Goal: Task Accomplishment & Management: Manage account settings

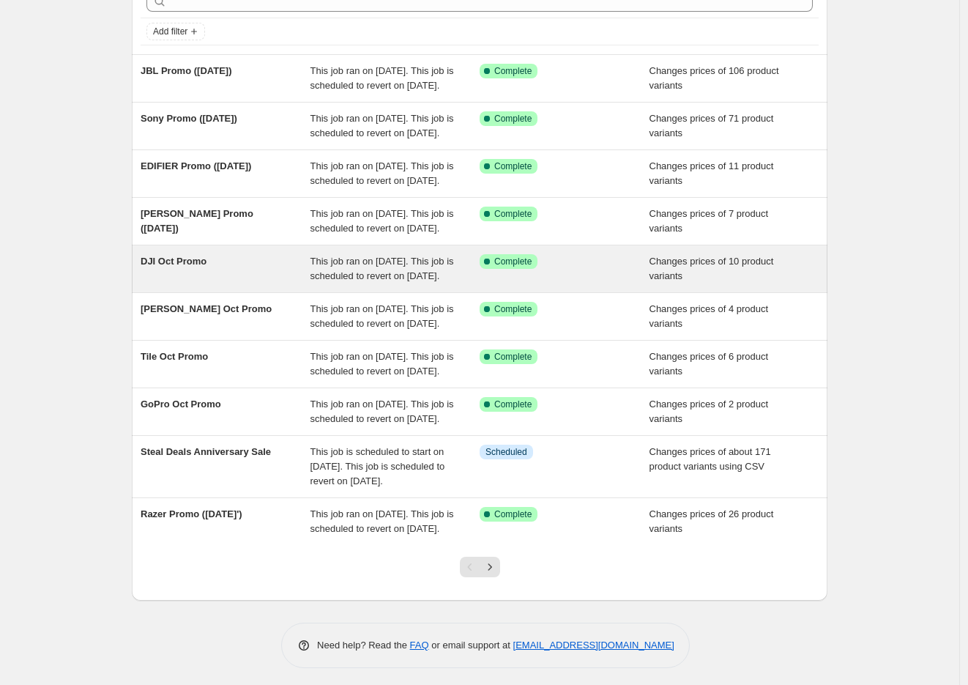
scroll to position [231, 0]
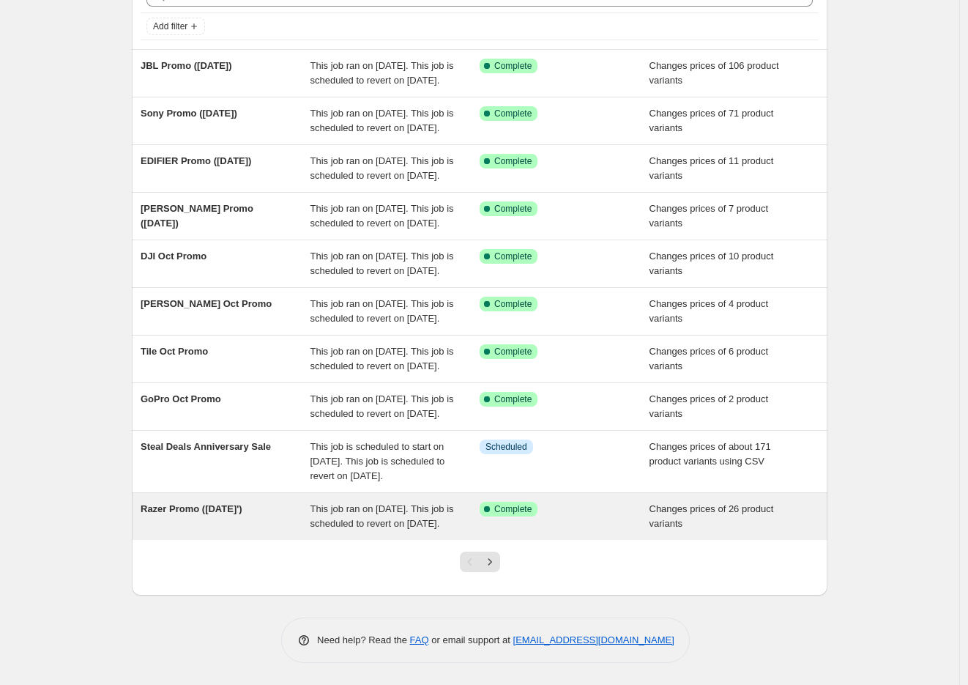
click at [178, 503] on span "Razer Promo ([DATE]')" at bounding box center [192, 508] width 102 height 11
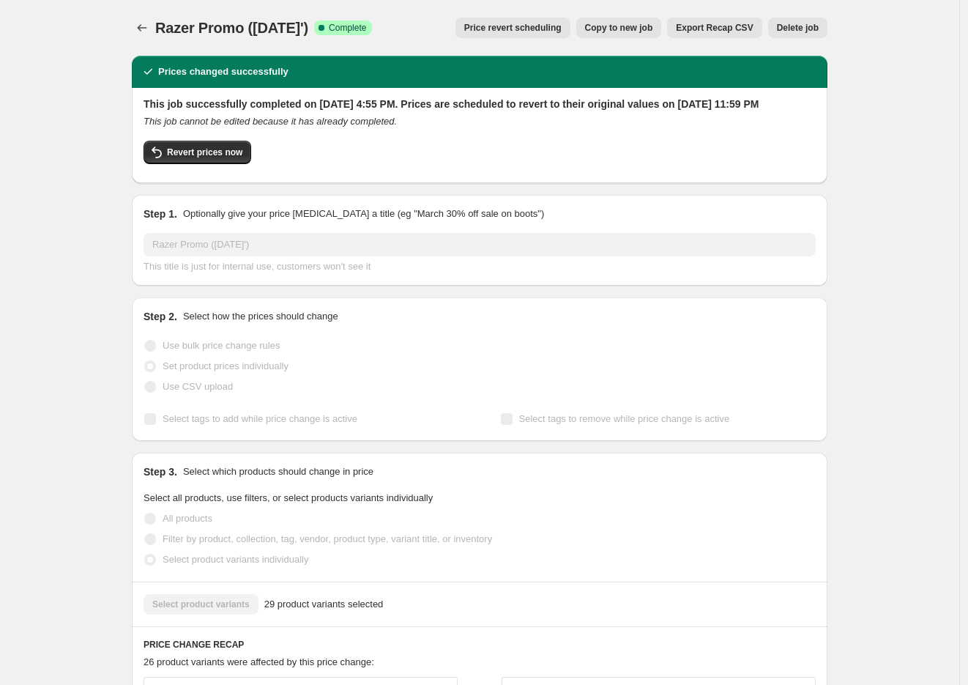
scroll to position [732, 0]
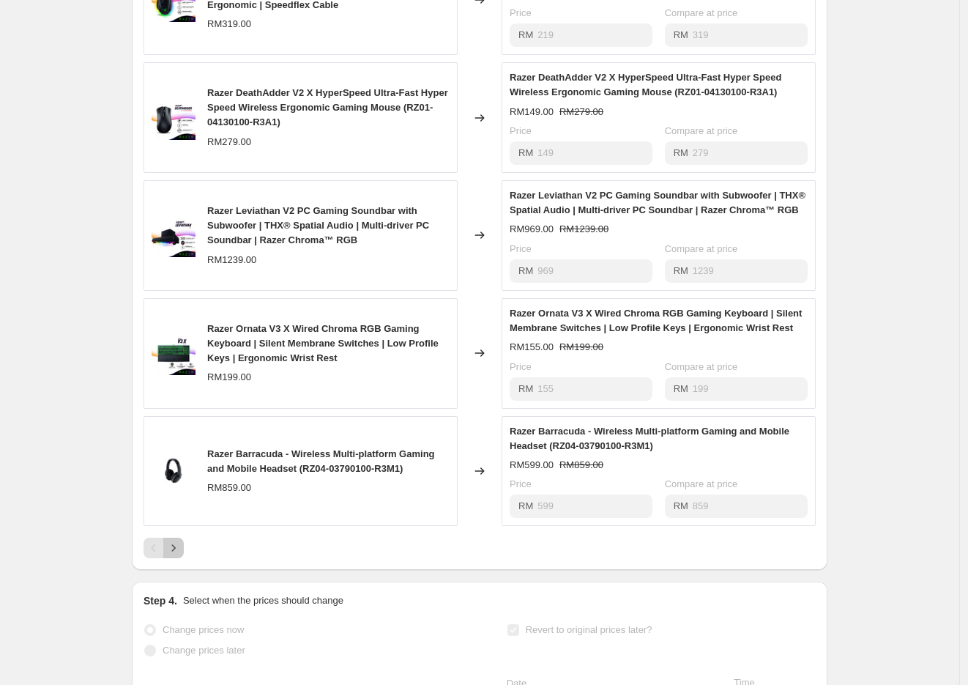
click at [187, 558] on div at bounding box center [480, 548] width 672 height 21
click at [172, 555] on icon "Next" at bounding box center [173, 547] width 15 height 15
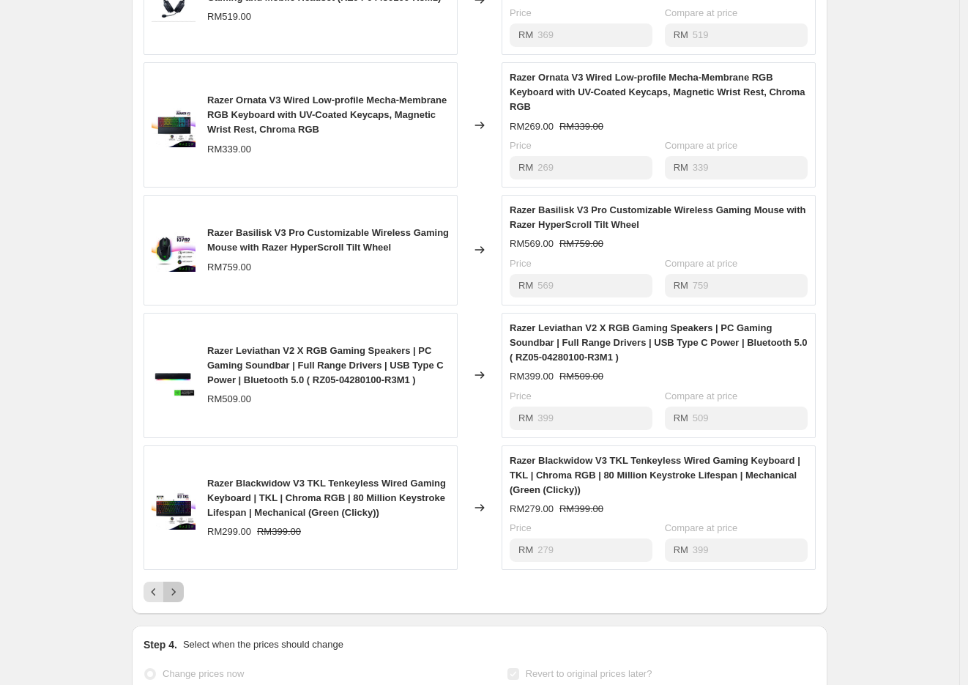
click at [176, 595] on icon "Next" at bounding box center [174, 592] width 4 height 7
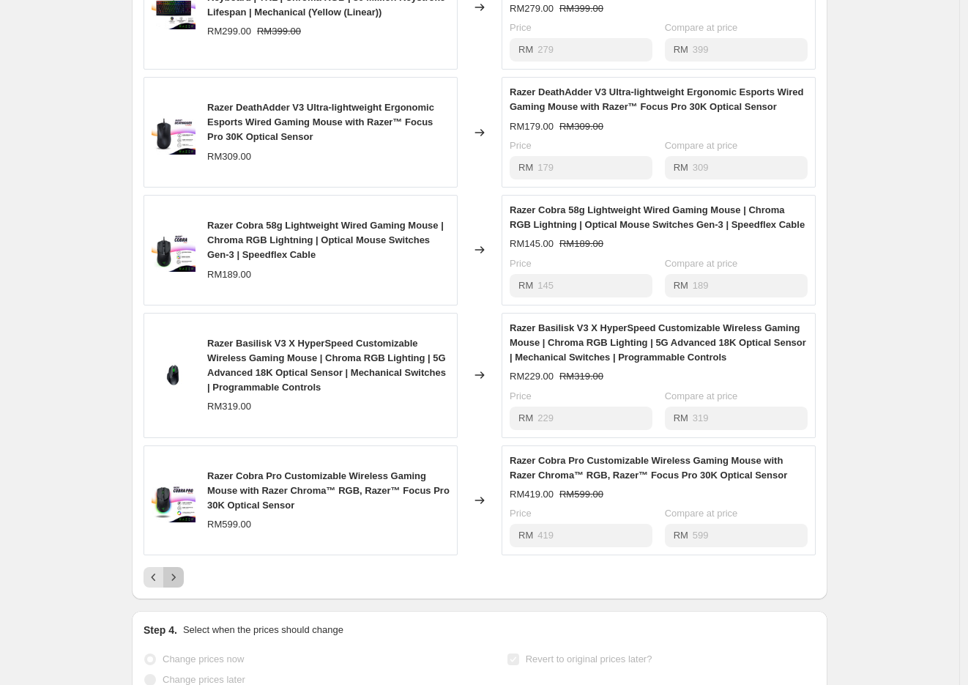
click at [181, 584] on icon "Next" at bounding box center [173, 577] width 15 height 15
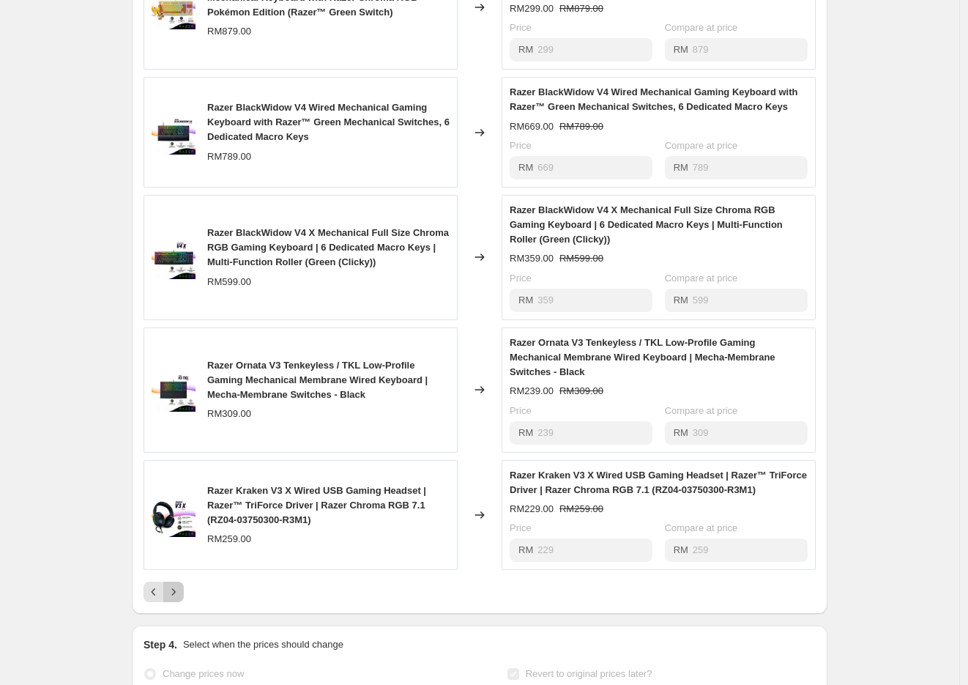
click at [178, 599] on icon "Next" at bounding box center [173, 591] width 15 height 15
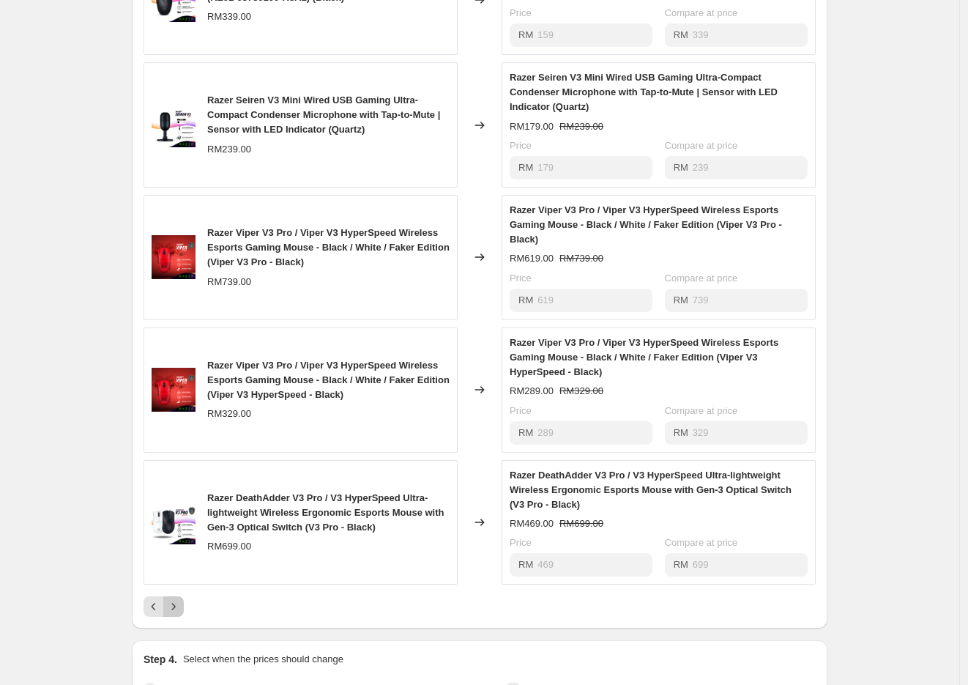
click at [179, 614] on icon "Next" at bounding box center [173, 606] width 15 height 15
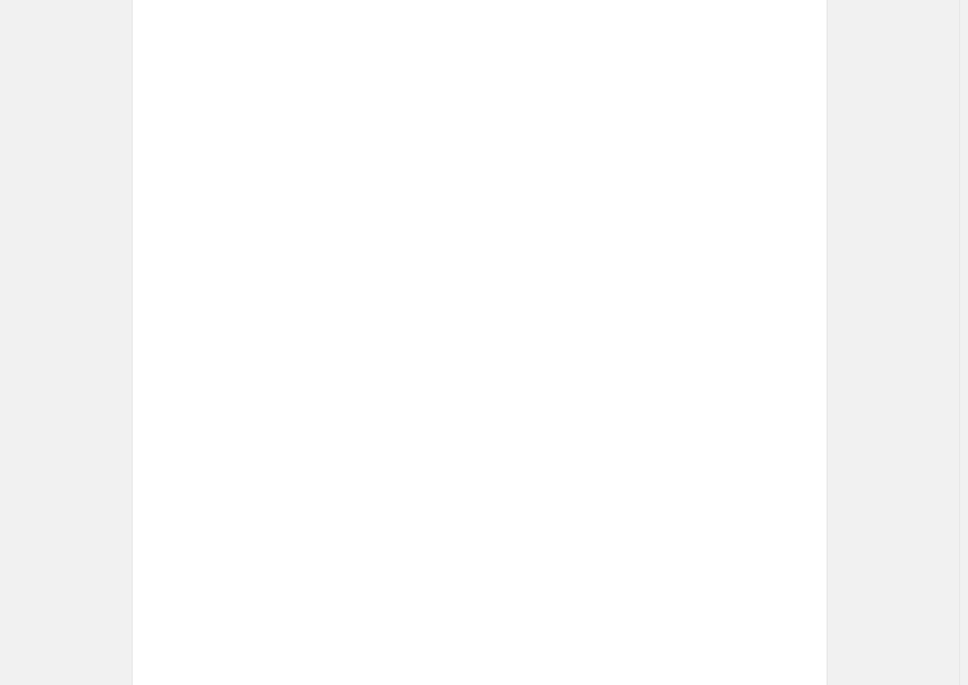
scroll to position [620, 0]
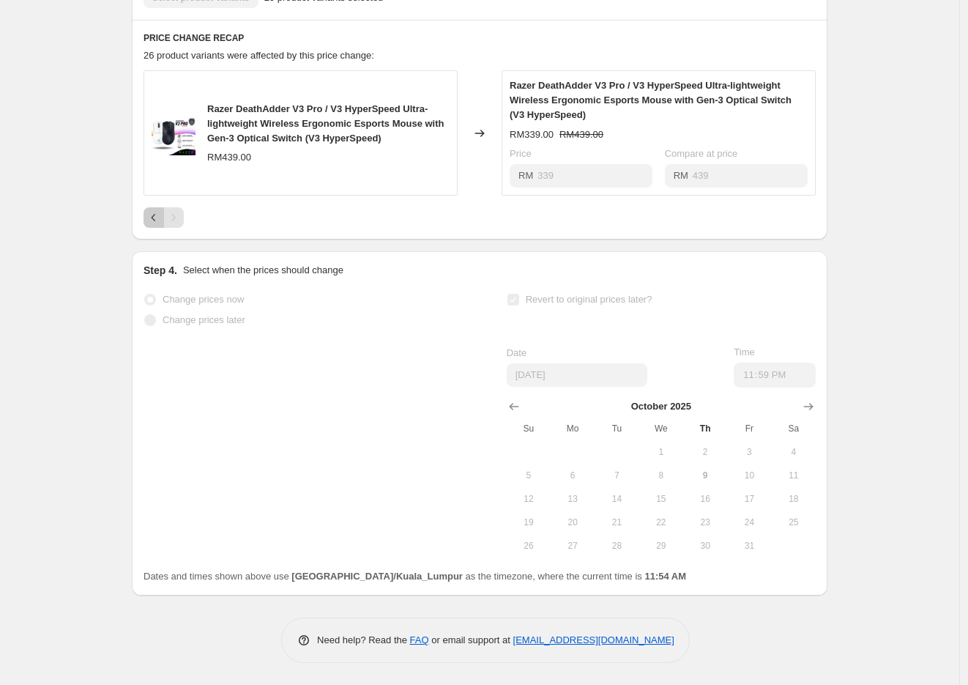
click at [159, 214] on icon "Previous" at bounding box center [153, 217] width 15 height 15
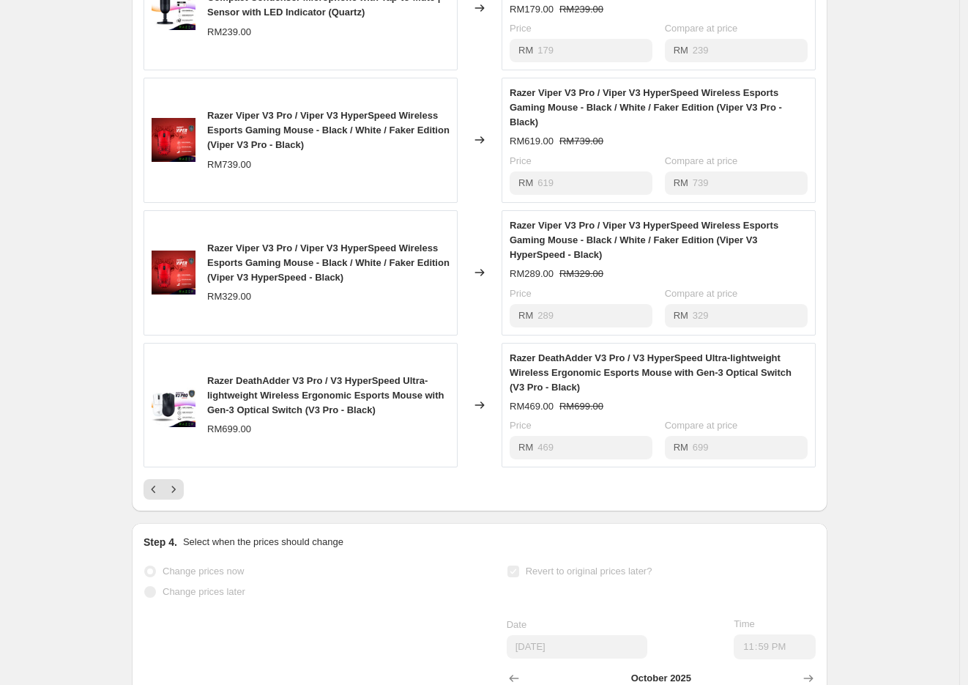
scroll to position [865, 0]
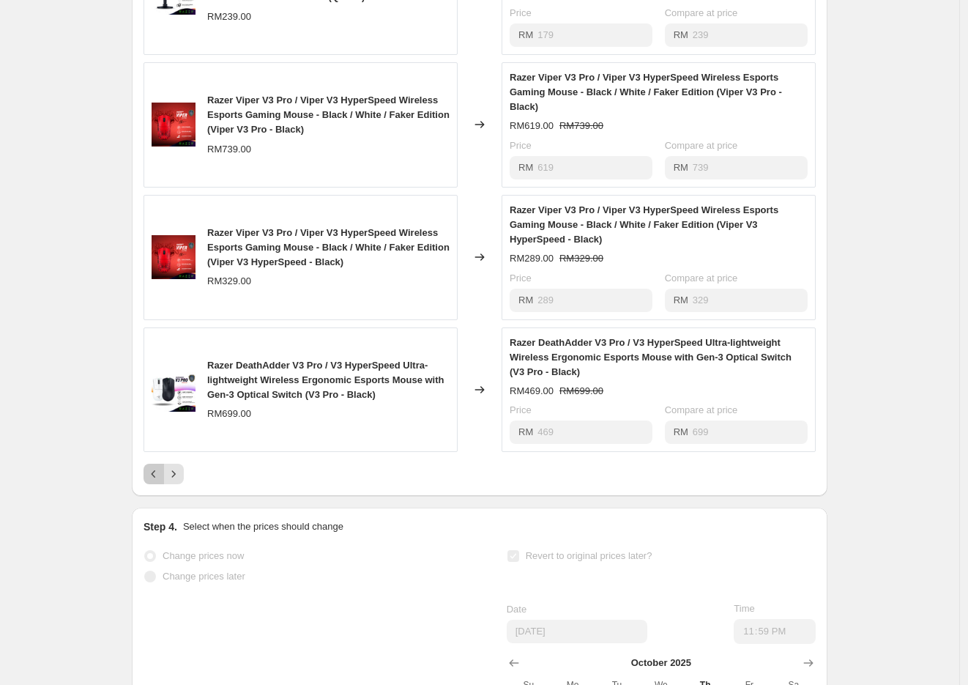
click at [161, 481] on icon "Previous" at bounding box center [153, 473] width 15 height 15
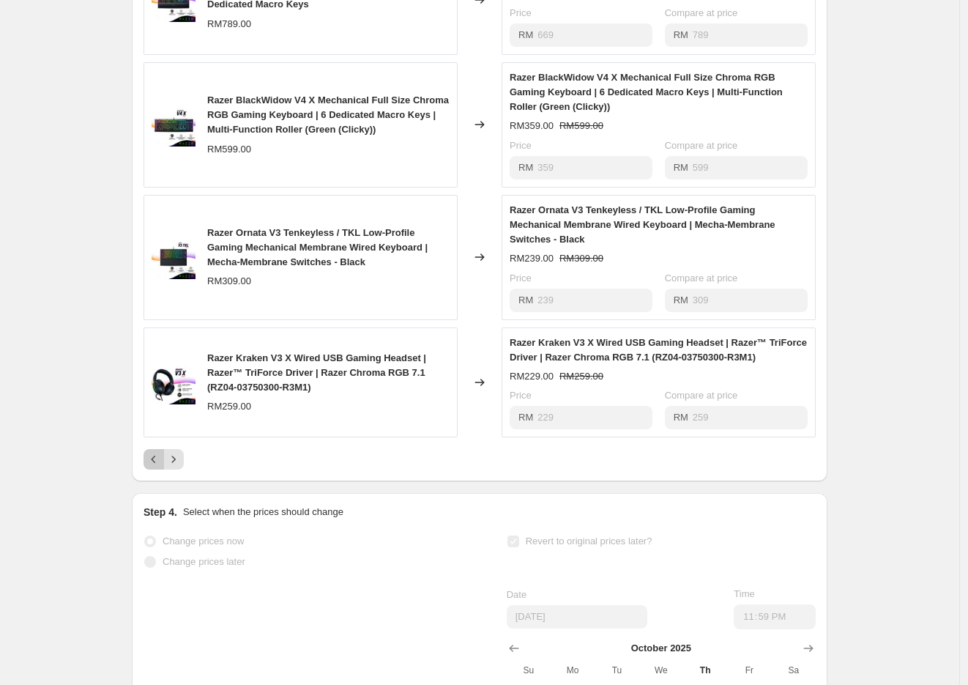
click at [154, 466] on icon "Previous" at bounding box center [153, 459] width 15 height 15
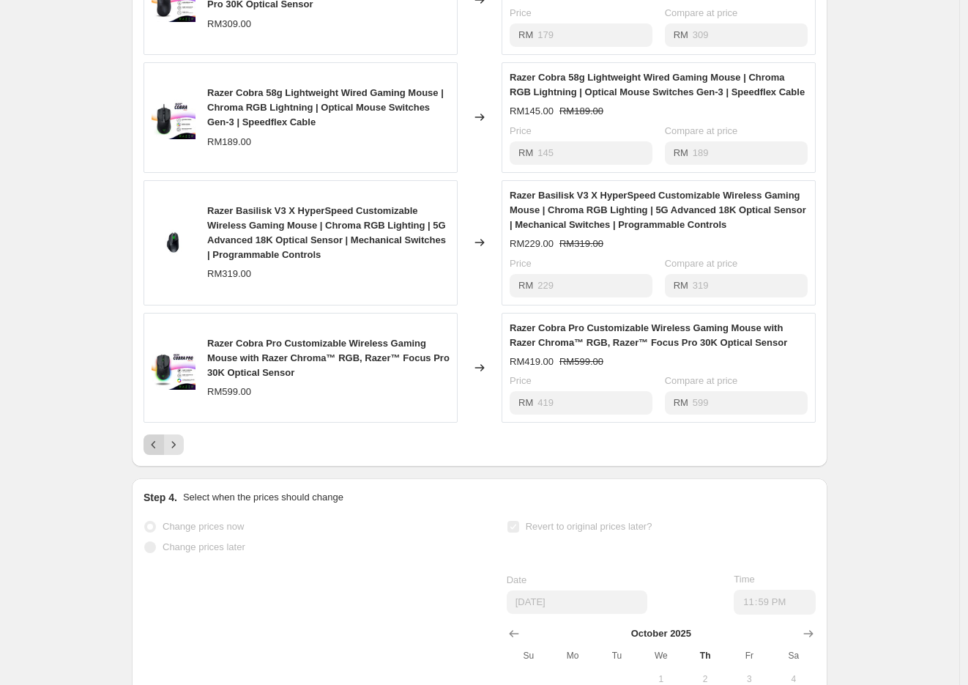
click at [156, 452] on icon "Previous" at bounding box center [153, 444] width 15 height 15
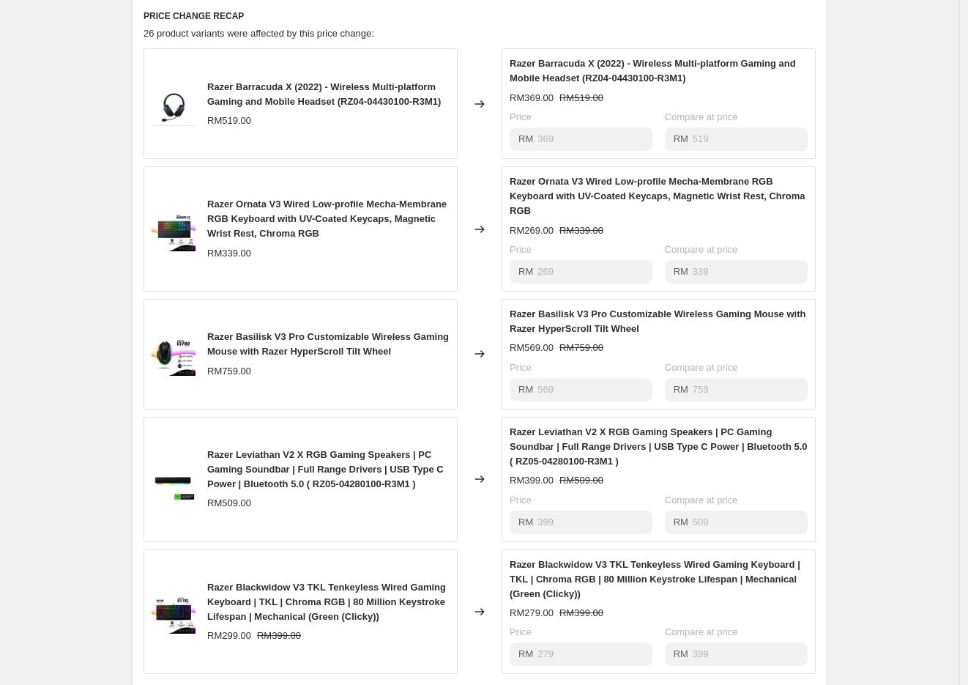
scroll to position [620, 0]
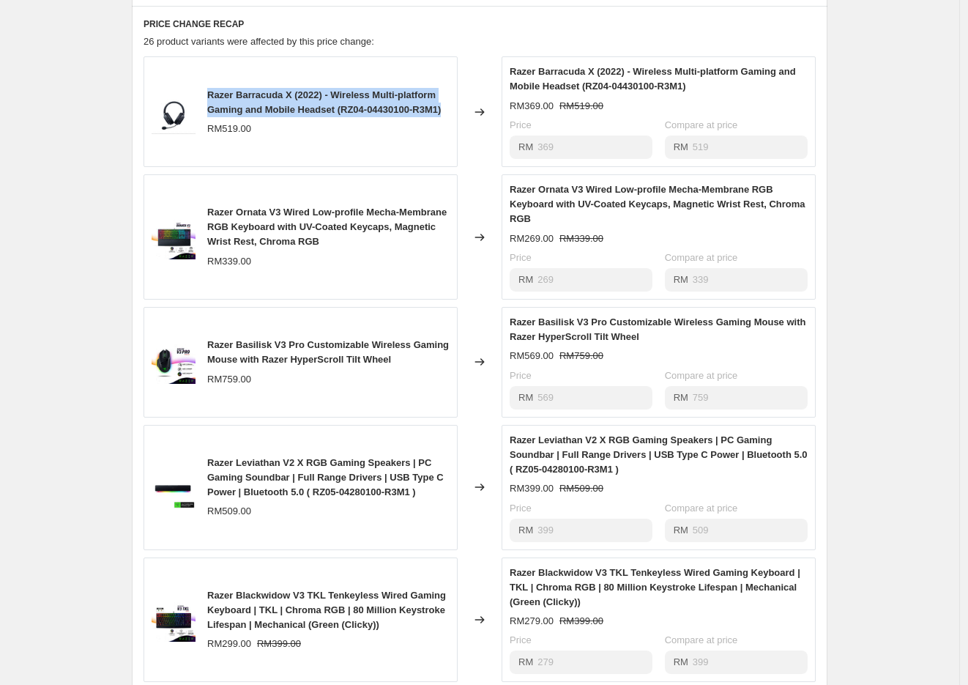
drag, startPoint x: 212, startPoint y: 100, endPoint x: 247, endPoint y: 128, distance: 44.7
click at [247, 117] on div "Razer Barracuda X (2022) - Wireless Multi-platform Gaming and Mobile Headset (R…" at bounding box center [328, 102] width 242 height 29
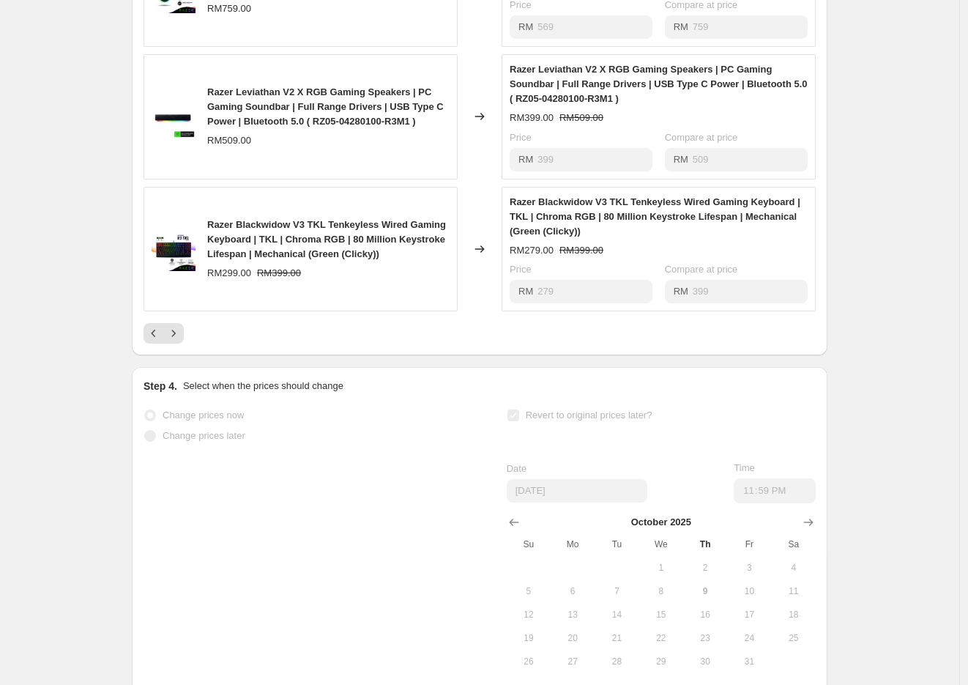
scroll to position [1109, 0]
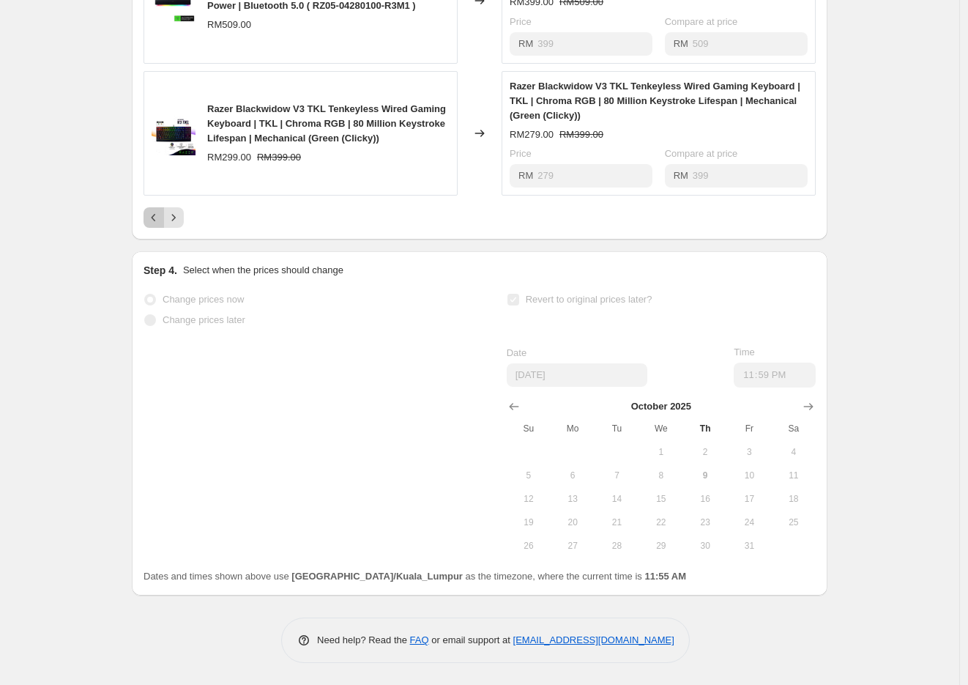
click at [161, 225] on icon "Previous" at bounding box center [153, 217] width 15 height 15
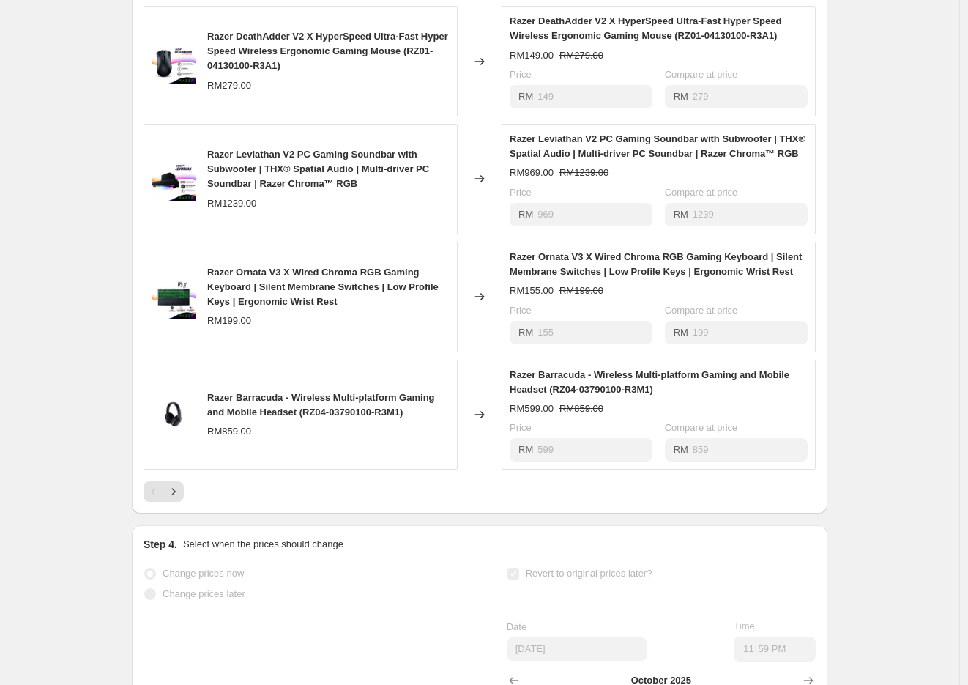
scroll to position [943, 0]
